Goal: Information Seeking & Learning: Check status

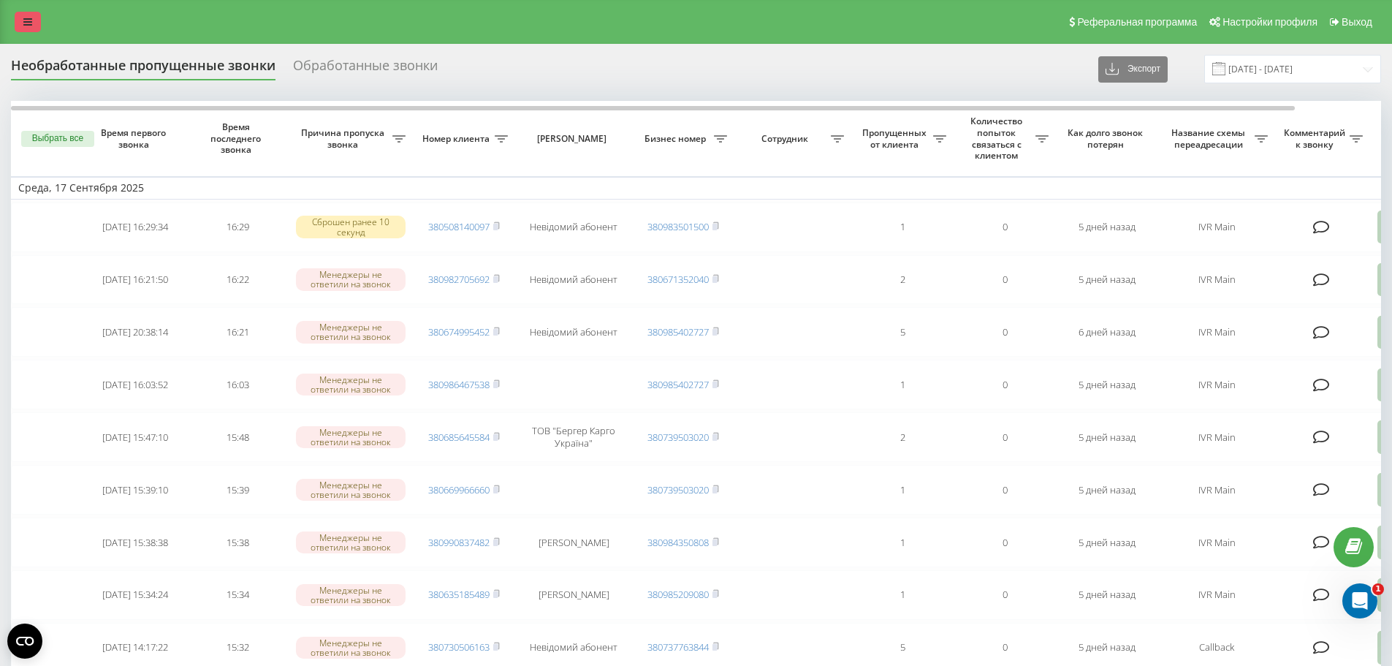
click at [34, 26] on link at bounding box center [28, 22] width 26 height 20
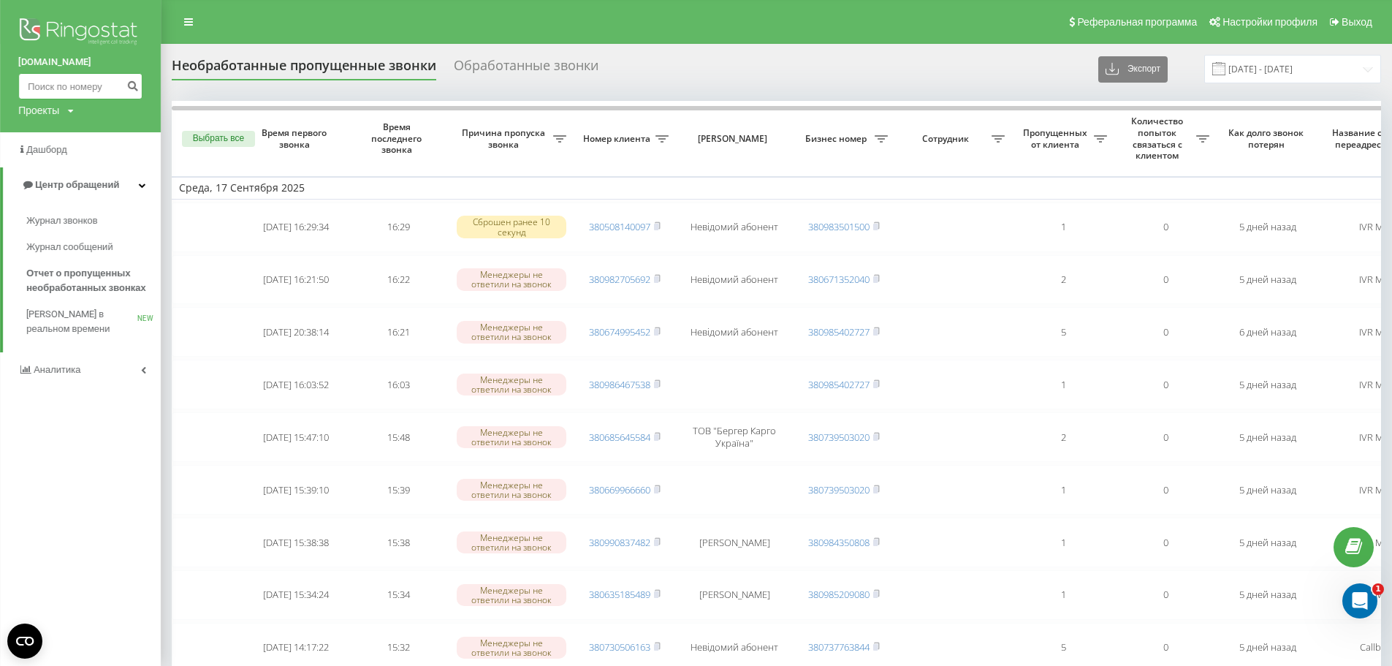
click at [62, 91] on input at bounding box center [80, 86] width 124 height 26
paste input "[PHONE_NUMBER]"
type input "[PHONE_NUMBER]"
click at [129, 88] on icon "submit" at bounding box center [132, 84] width 12 height 9
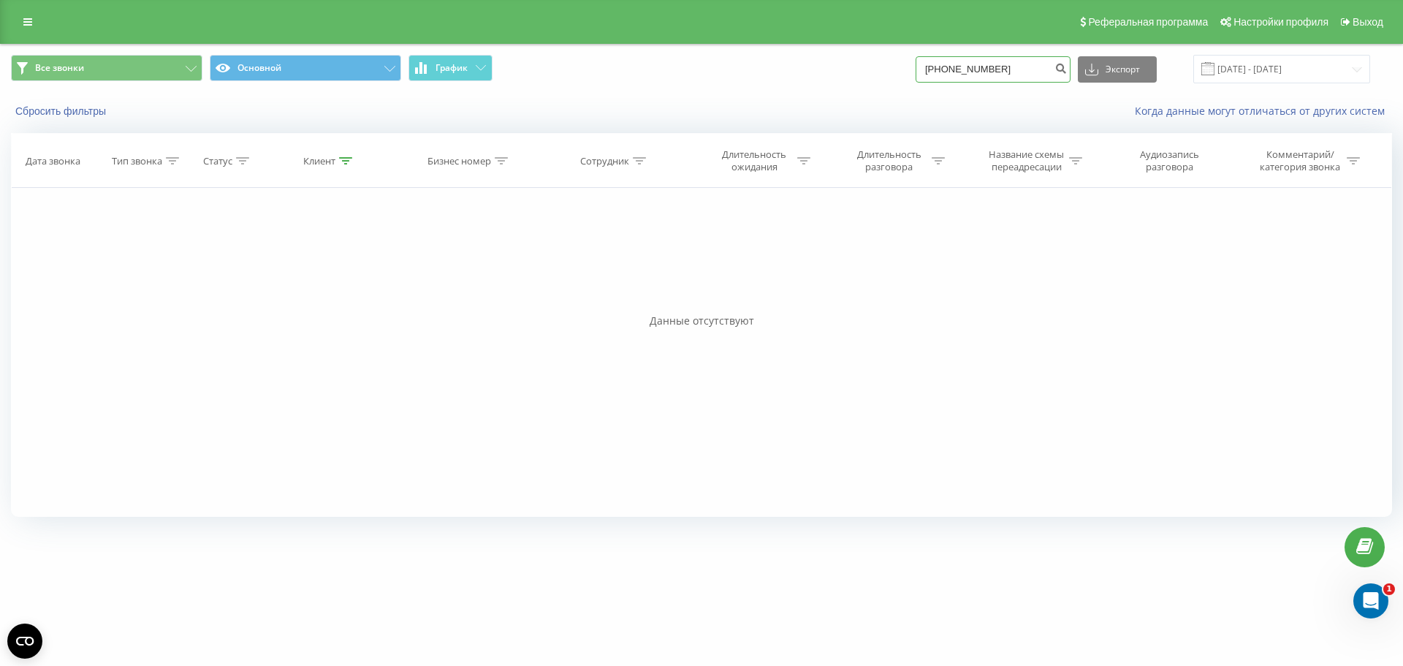
click at [998, 80] on input "[PHONE_NUMBER]" at bounding box center [992, 69] width 155 height 26
click at [995, 75] on input "[PHONE_NUMBER]" at bounding box center [992, 69] width 155 height 26
click at [946, 71] on input "[PHONE_NUMBER]" at bounding box center [992, 69] width 155 height 26
type input "380954717358"
click at [1260, 69] on input "22.06.2025 - 22.09.2025" at bounding box center [1281, 69] width 177 height 28
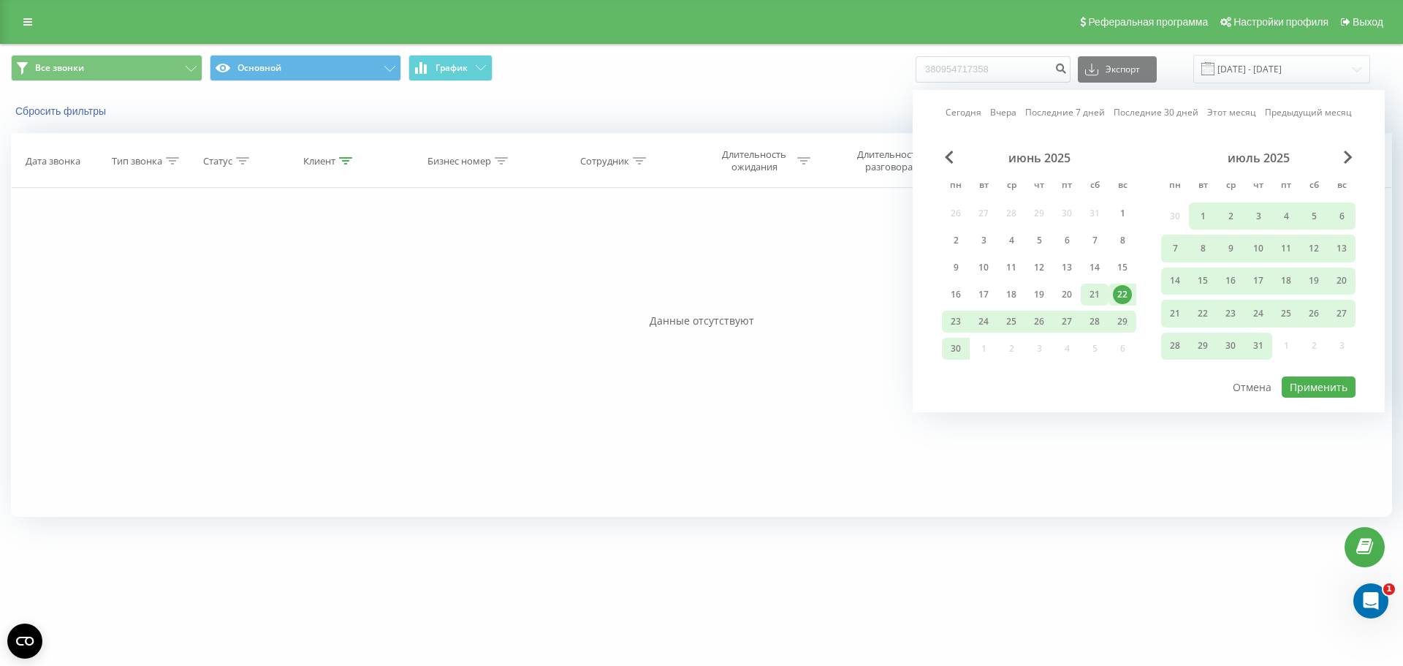
click at [1096, 297] on div "21" at bounding box center [1094, 294] width 19 height 19
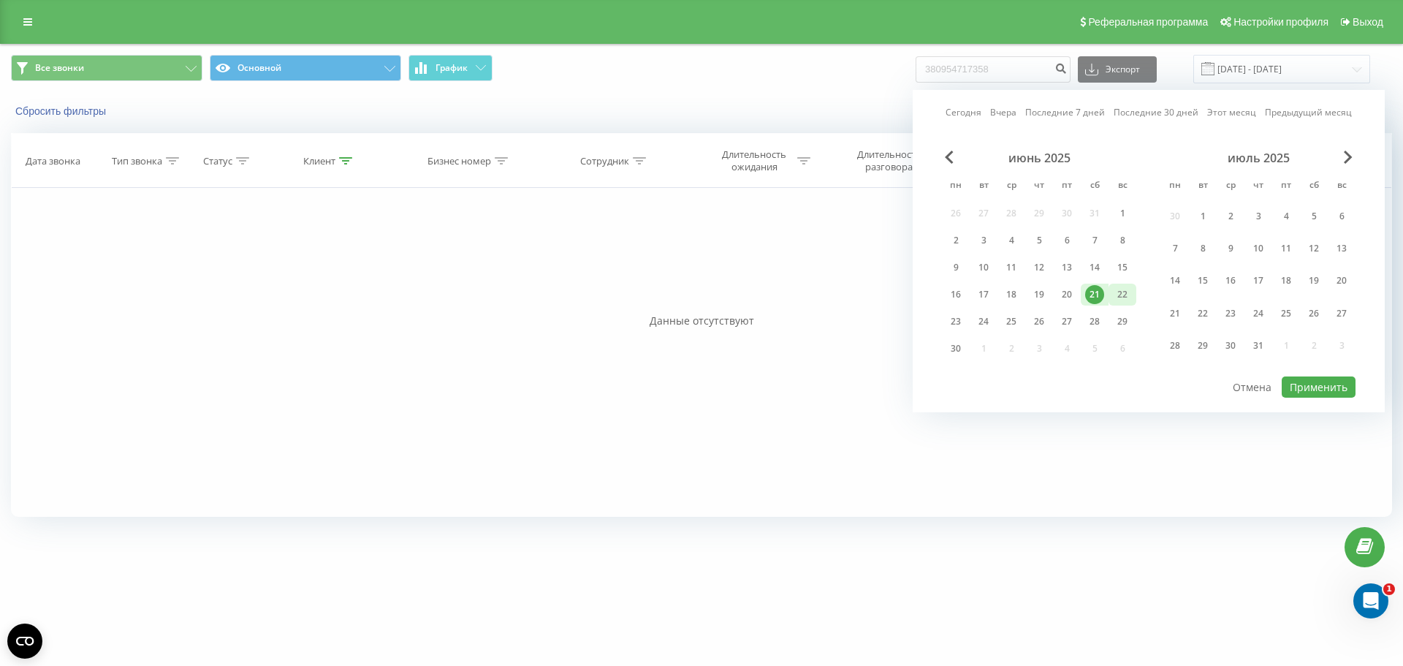
click at [1115, 294] on div "22" at bounding box center [1122, 294] width 19 height 19
click at [1304, 384] on button "Применить" at bounding box center [1319, 386] width 74 height 21
type input "22.06.2025 - 22.06.2025"
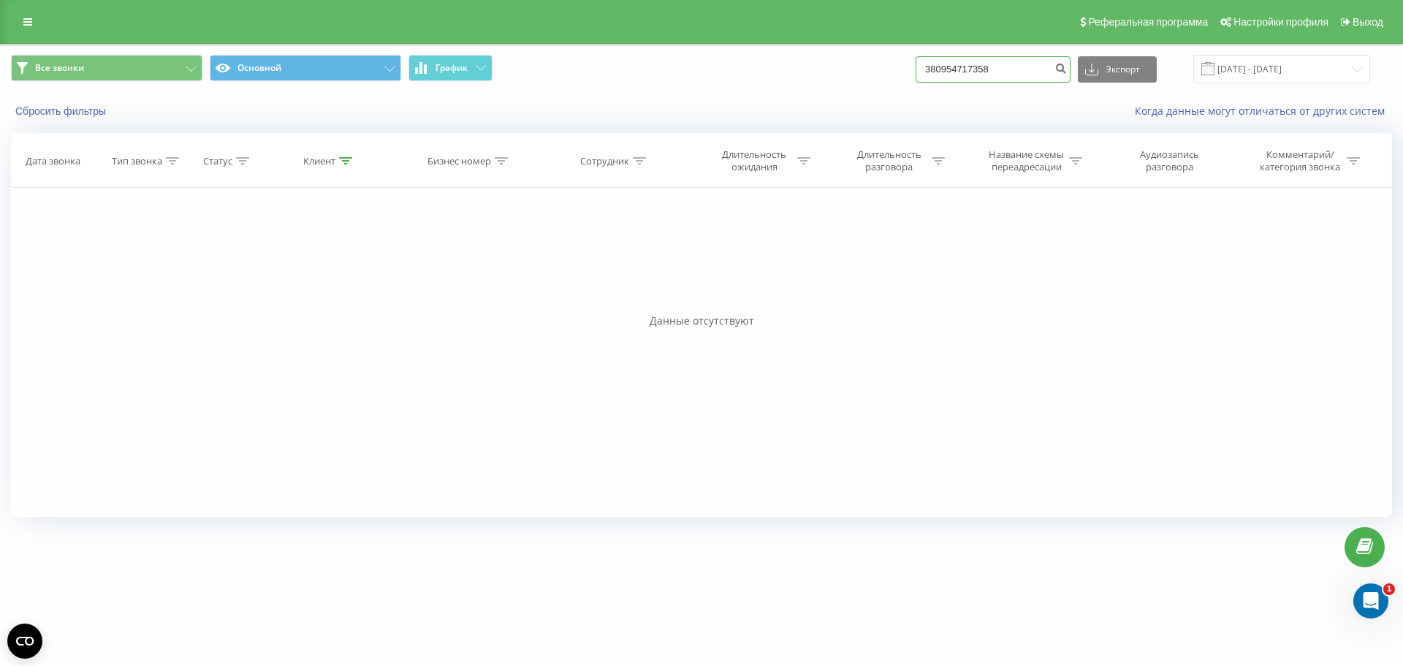
click at [986, 61] on input "380954717358" at bounding box center [992, 69] width 155 height 26
paste input "[PHONE_NUMBER]"
click at [986, 62] on input "380954717+380954717358358" at bounding box center [992, 69] width 155 height 26
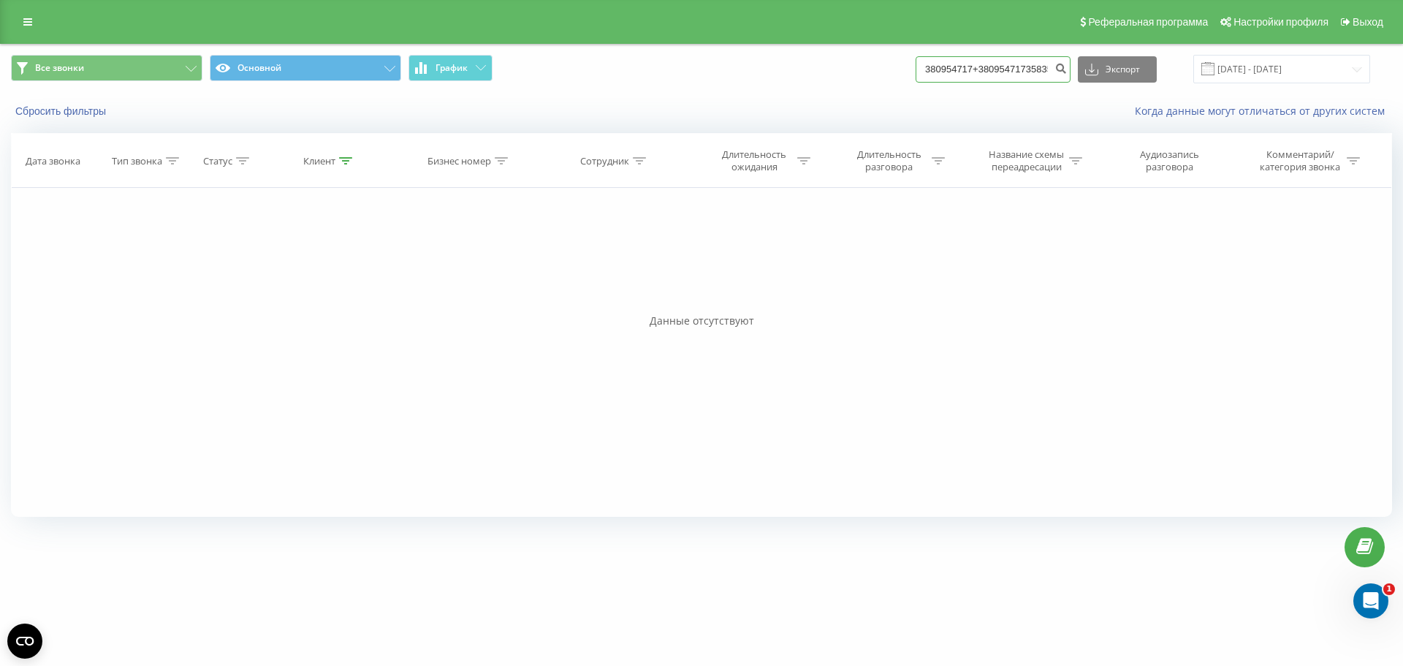
paste input "+380954717"
drag, startPoint x: 954, startPoint y: 69, endPoint x: 934, endPoint y: 69, distance: 20.5
click at [934, 69] on input "+380954717358" at bounding box center [992, 69] width 155 height 26
click at [1011, 72] on input "0954717358" at bounding box center [992, 69] width 155 height 26
type input "0954717358"
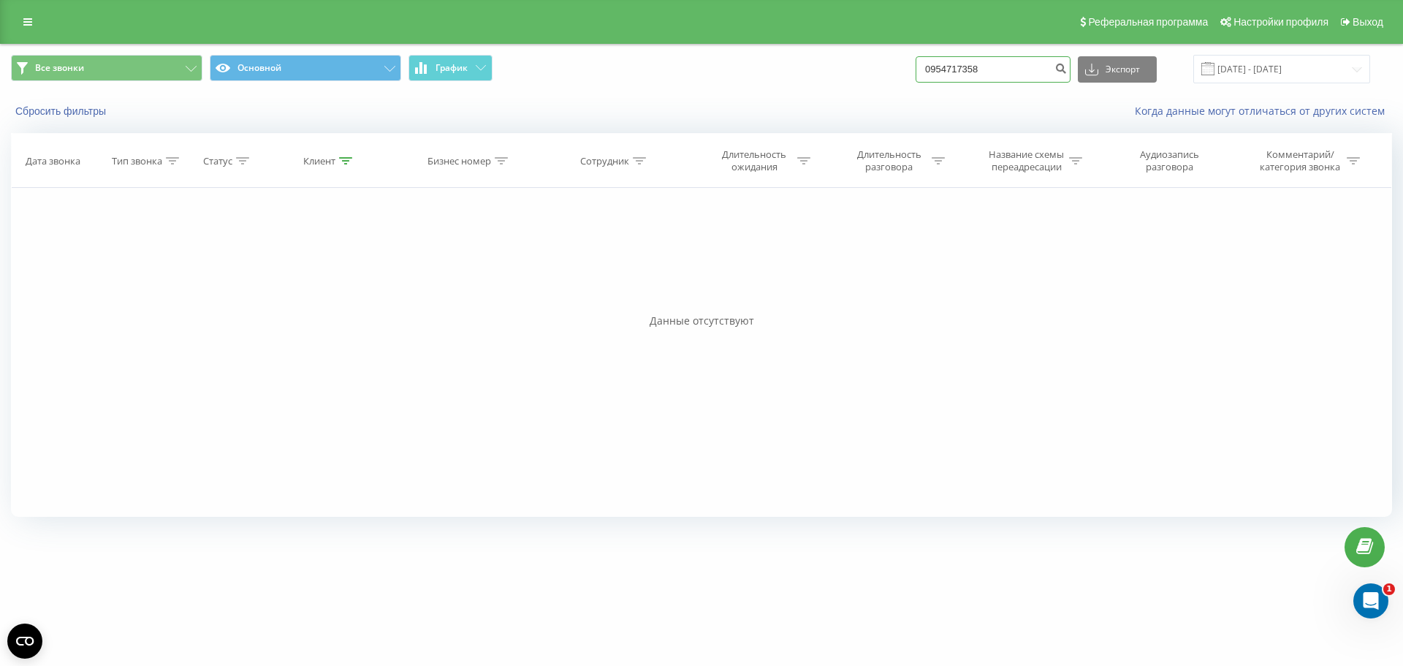
click at [989, 66] on input "0954717358" at bounding box center [992, 69] width 155 height 26
paste input "+380666885716"
click at [945, 67] on input "+380666885716" at bounding box center [992, 69] width 155 height 26
type input "380666885716"
